Goal: Find specific page/section: Find specific page/section

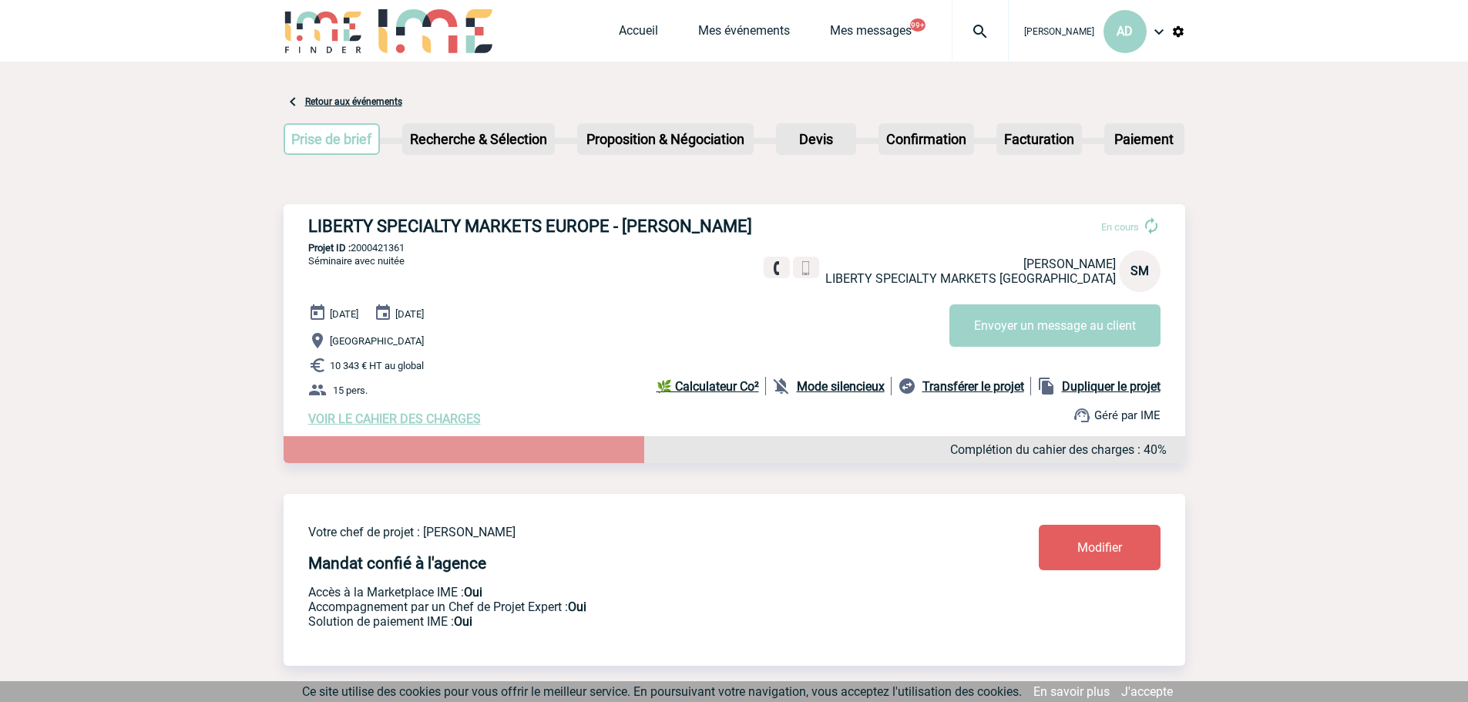
click at [963, 29] on img at bounding box center [980, 31] width 55 height 18
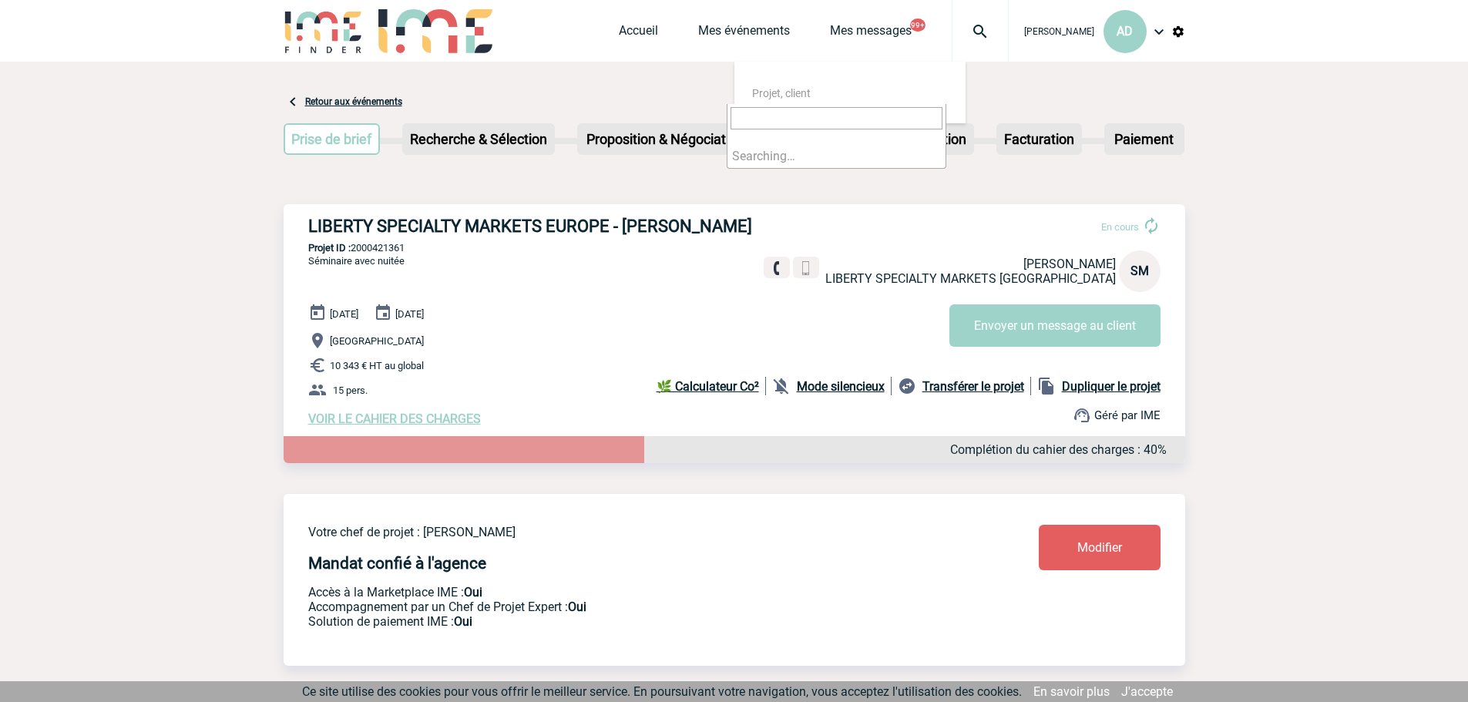
click at [869, 123] on input "search" at bounding box center [837, 118] width 212 height 22
type input "2000418116"
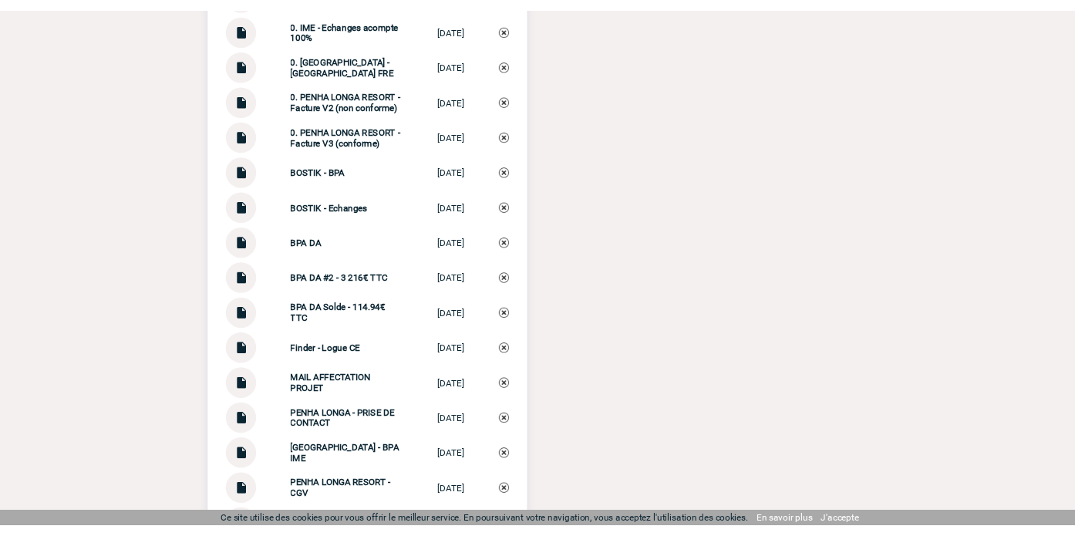
scroll to position [1773, 0]
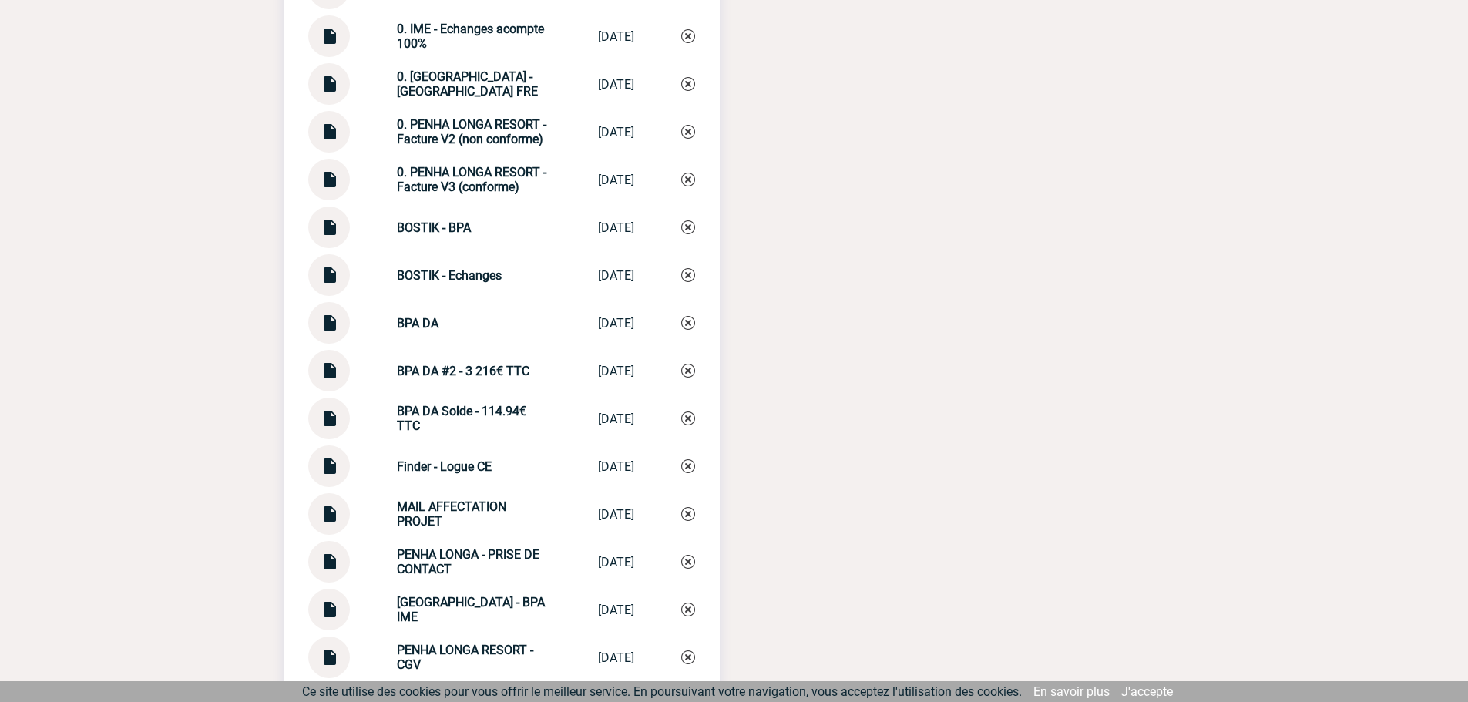
click at [331, 86] on img at bounding box center [329, 78] width 20 height 30
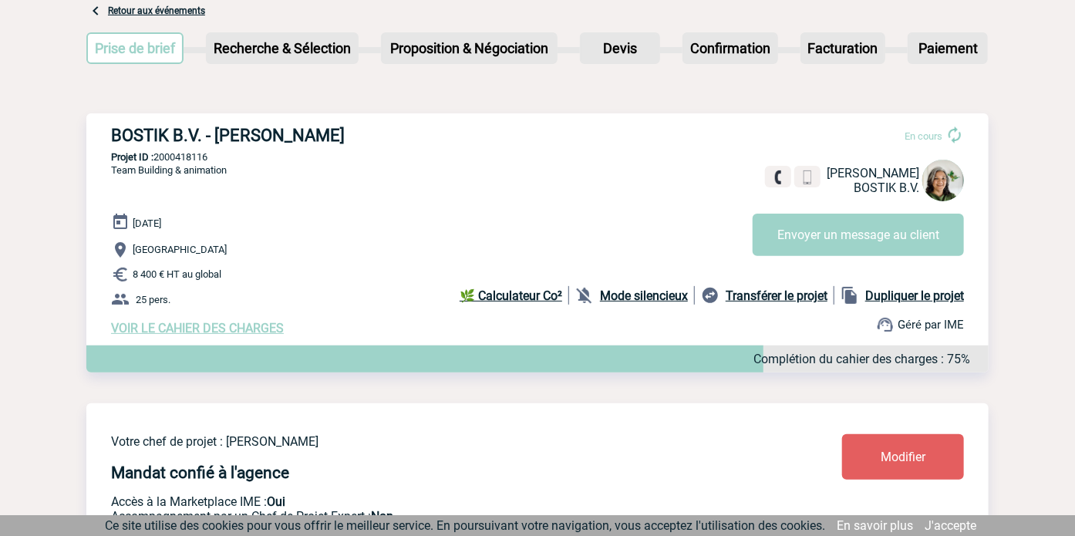
scroll to position [0, 0]
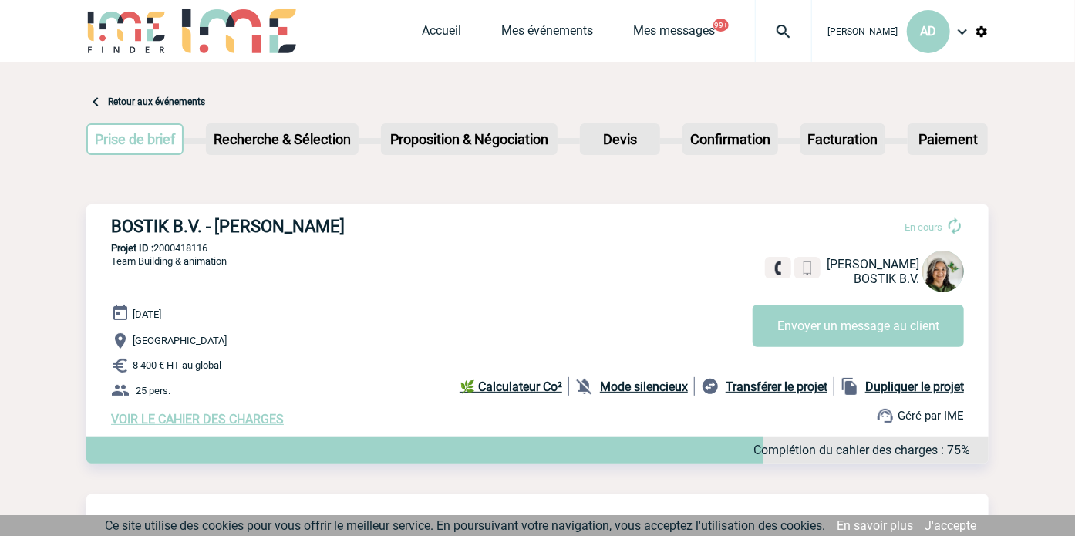
click at [774, 32] on img at bounding box center [782, 31] width 55 height 18
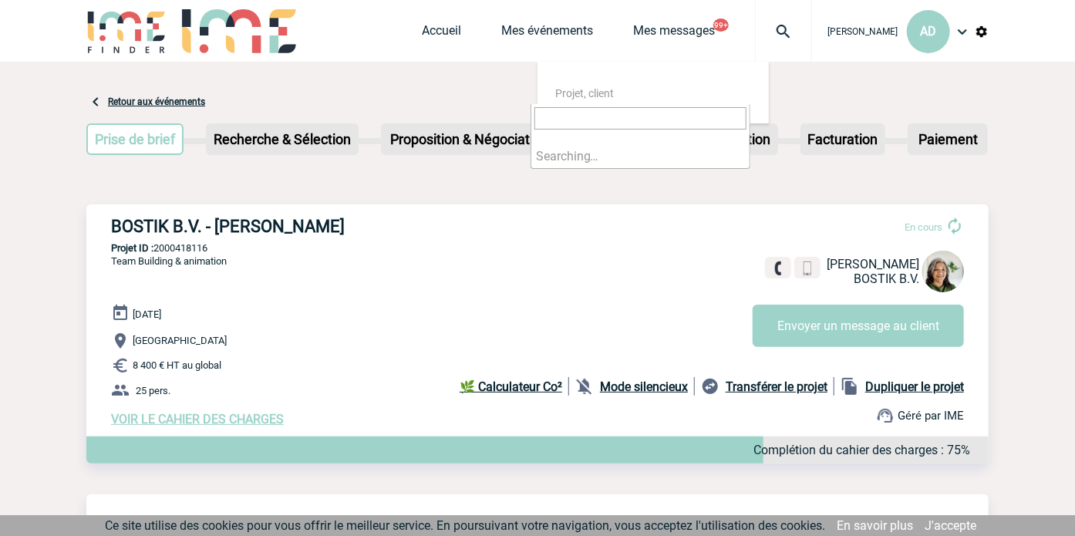
click at [703, 122] on input "search" at bounding box center [640, 118] width 212 height 22
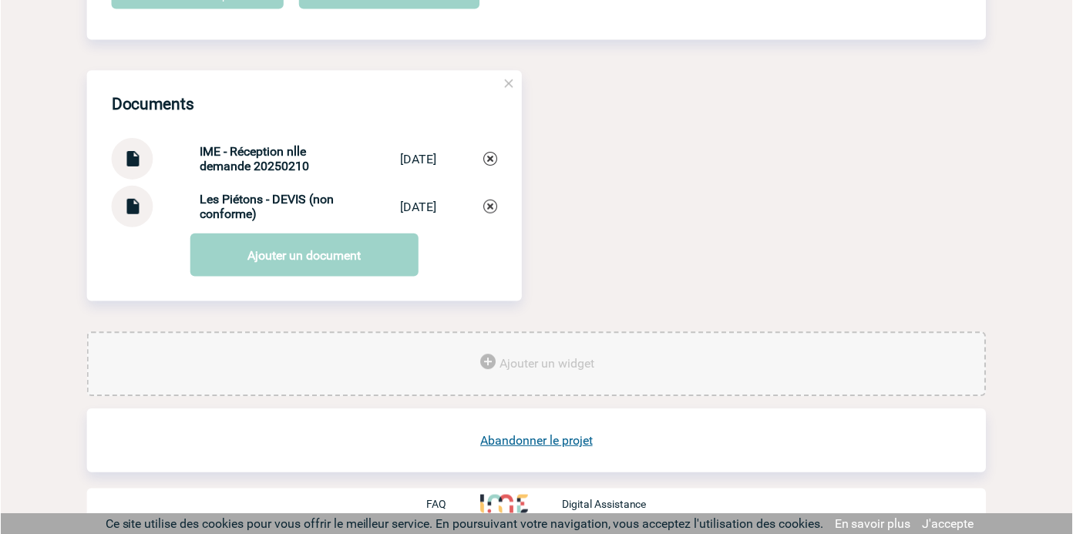
scroll to position [1561, 0]
